Goal: Navigation & Orientation: Find specific page/section

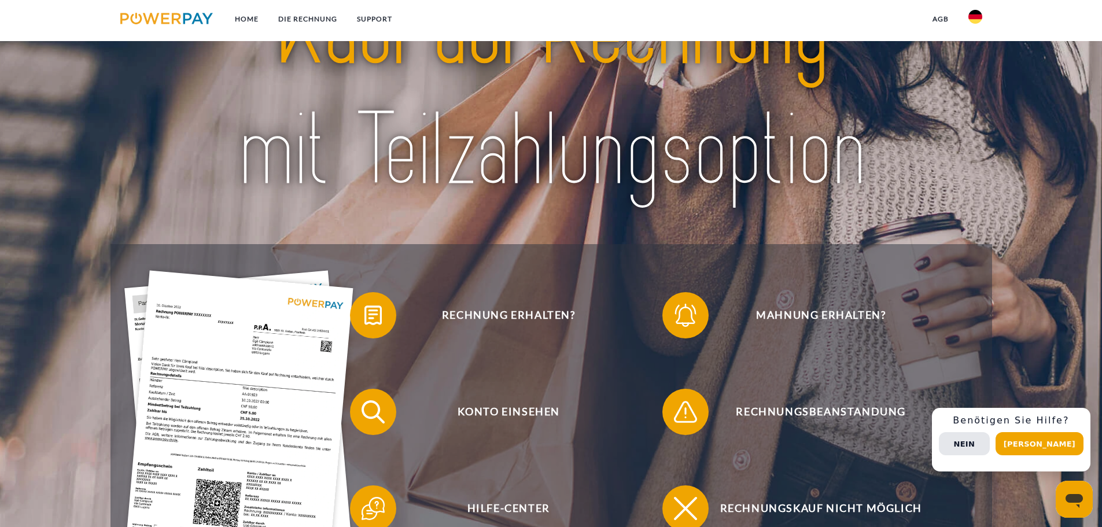
scroll to position [193, 0]
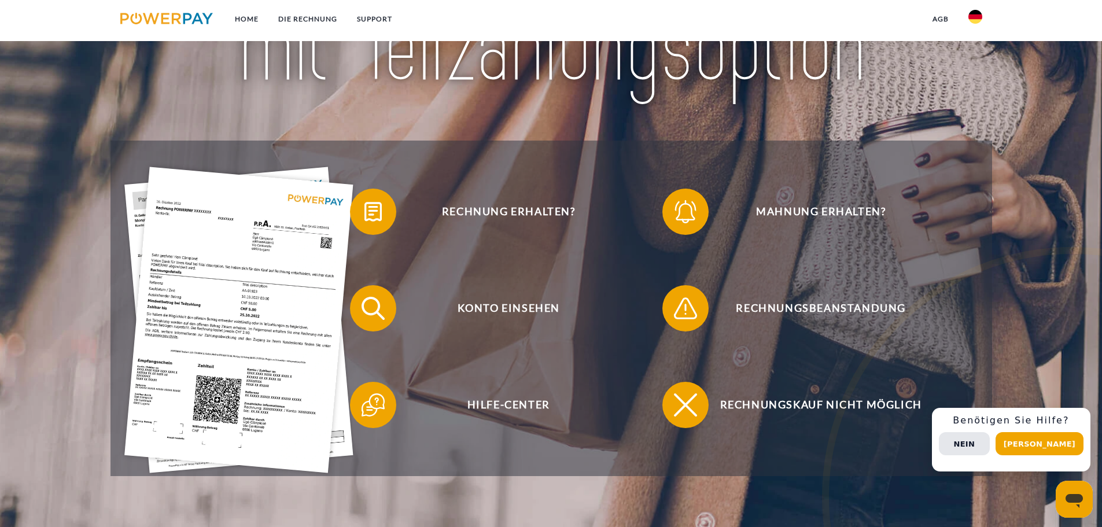
click at [990, 439] on button "Nein" at bounding box center [964, 443] width 51 height 23
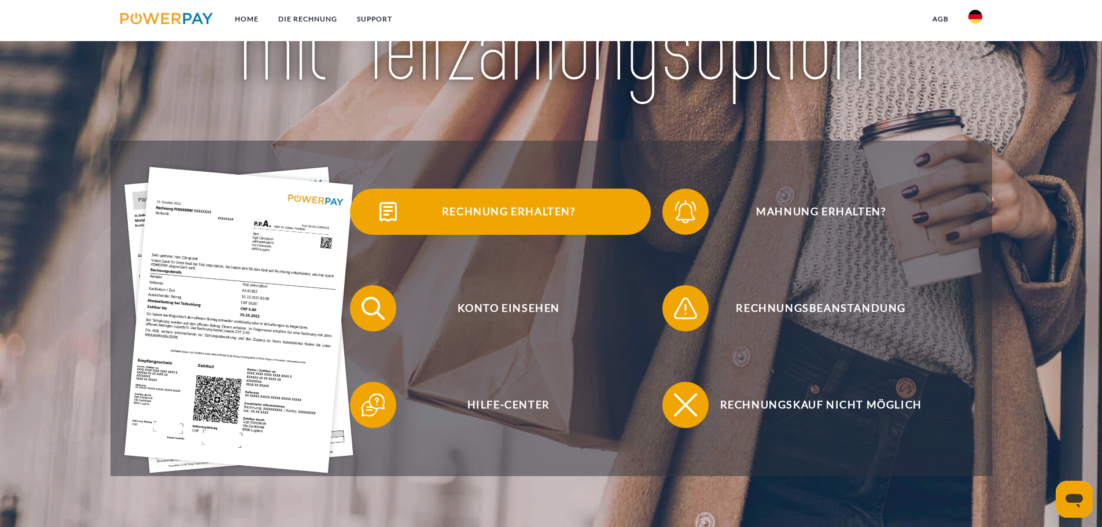
click at [492, 212] on span "Rechnung erhalten?" at bounding box center [508, 212] width 283 height 46
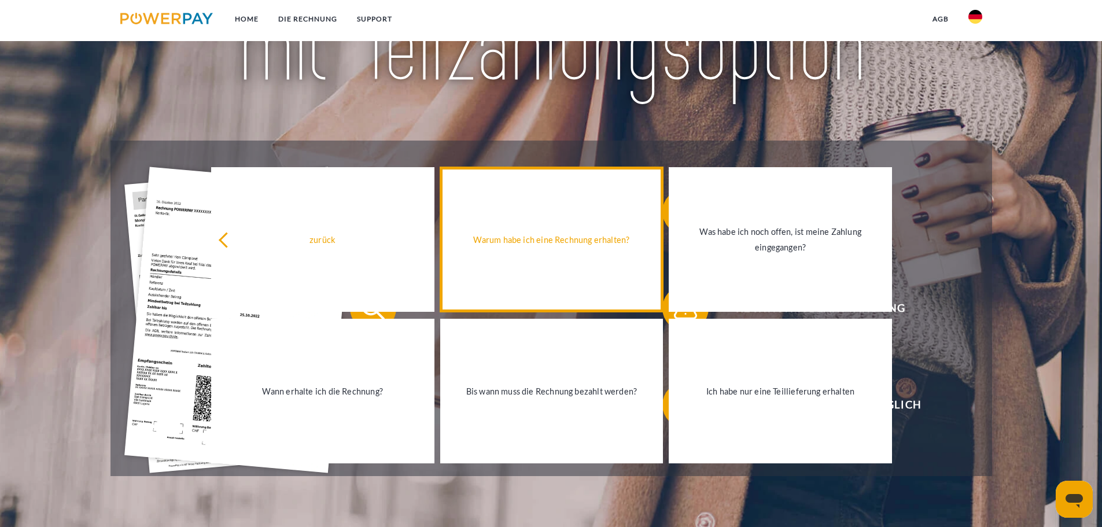
click at [572, 239] on div "Warum habe ich eine Rechnung erhalten?" at bounding box center [551, 240] width 209 height 16
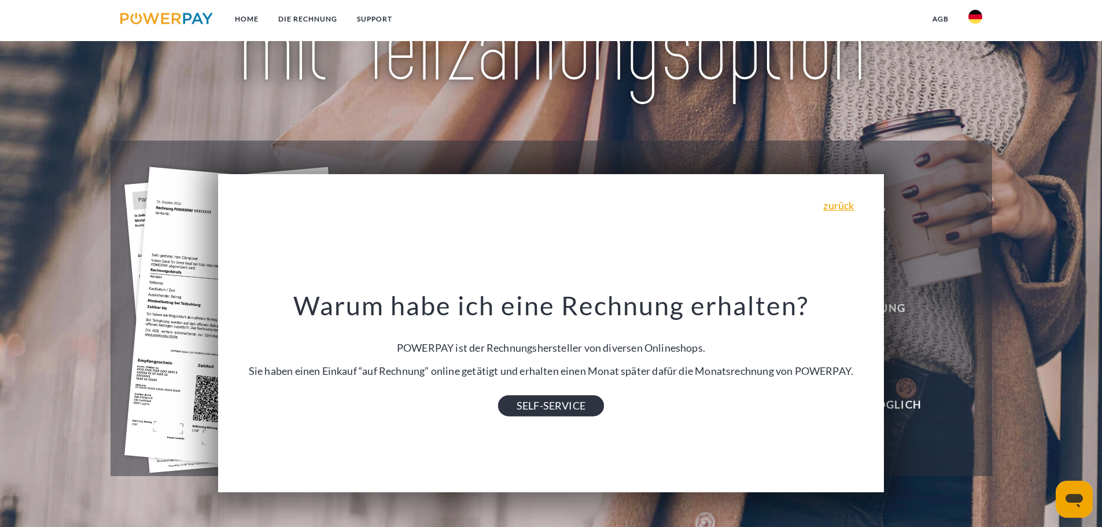
click at [563, 408] on link "SELF-SERVICE" at bounding box center [551, 406] width 106 height 21
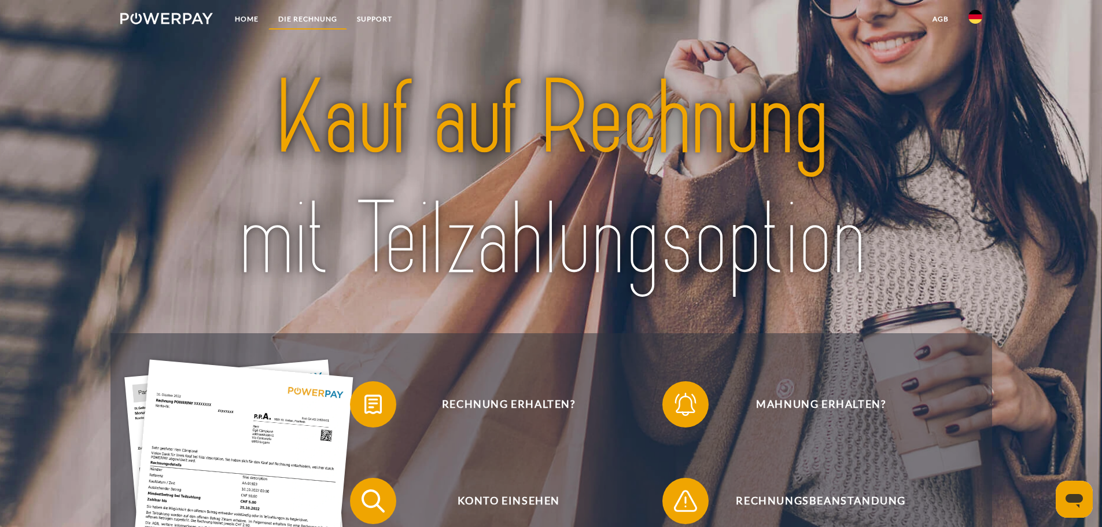
click at [319, 18] on link "DIE RECHNUNG" at bounding box center [307, 19] width 79 height 21
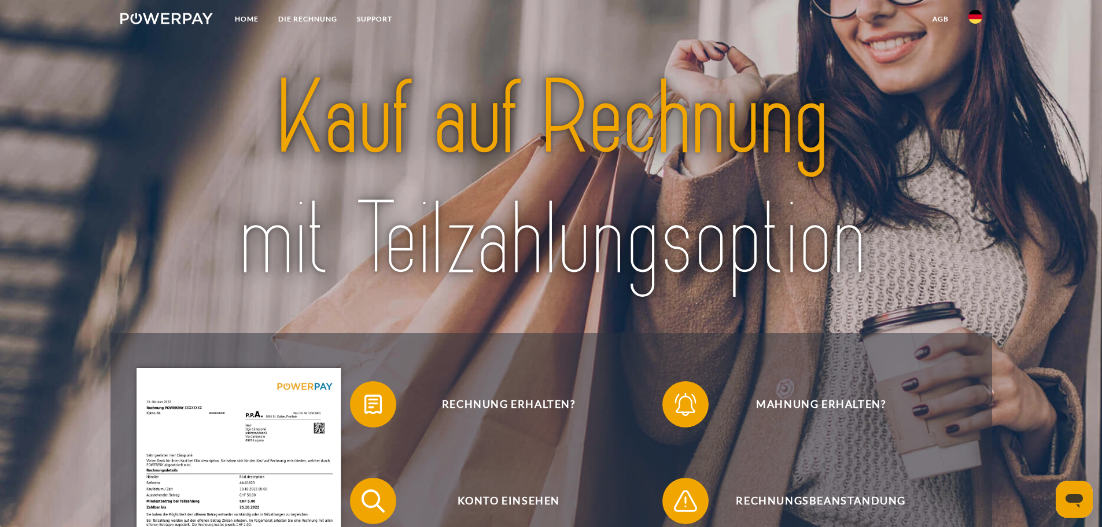
click at [185, 17] on img at bounding box center [166, 19] width 93 height 12
click at [252, 19] on link "Home" at bounding box center [246, 19] width 43 height 21
click at [246, 17] on link "Home" at bounding box center [246, 19] width 43 height 21
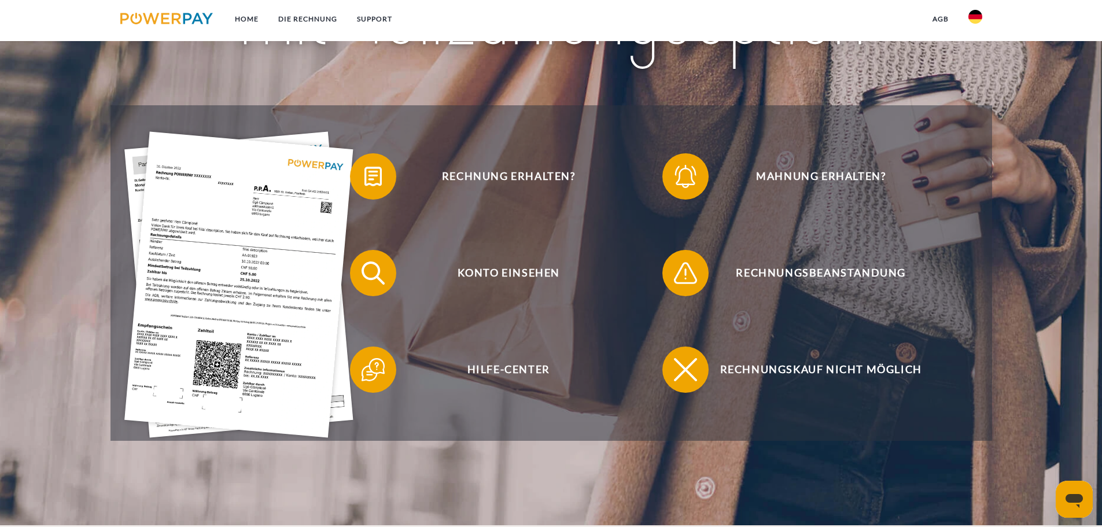
scroll to position [231, 0]
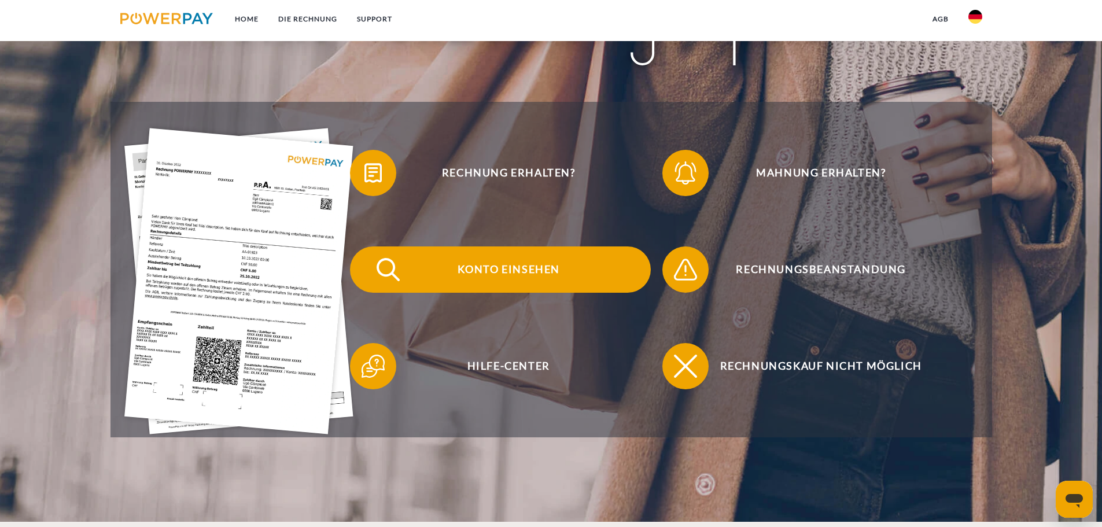
click at [502, 275] on span "Konto einsehen" at bounding box center [508, 269] width 283 height 46
